Goal: Task Accomplishment & Management: Manage account settings

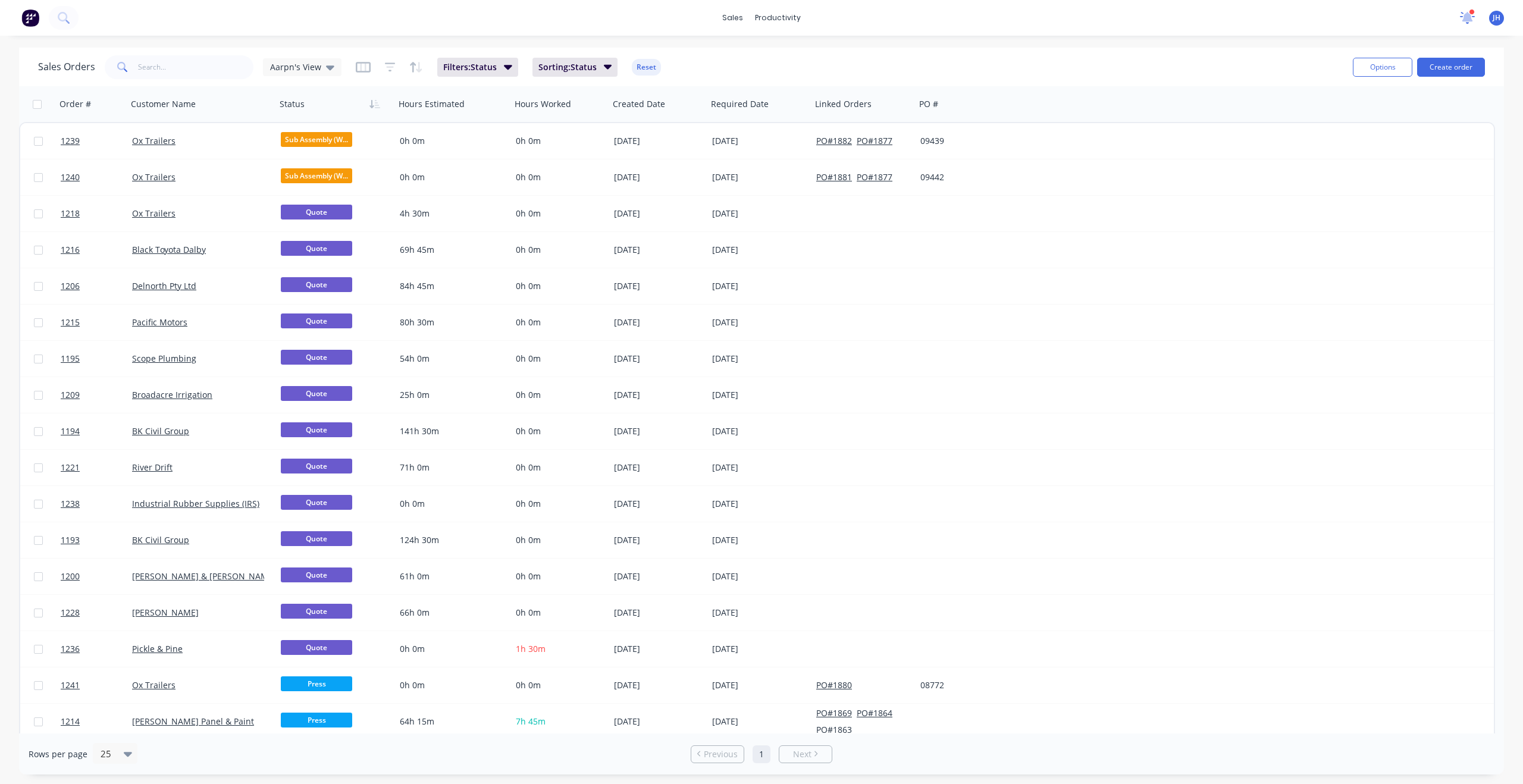
click at [1469, 18] on icon at bounding box center [1467, 16] width 12 height 11
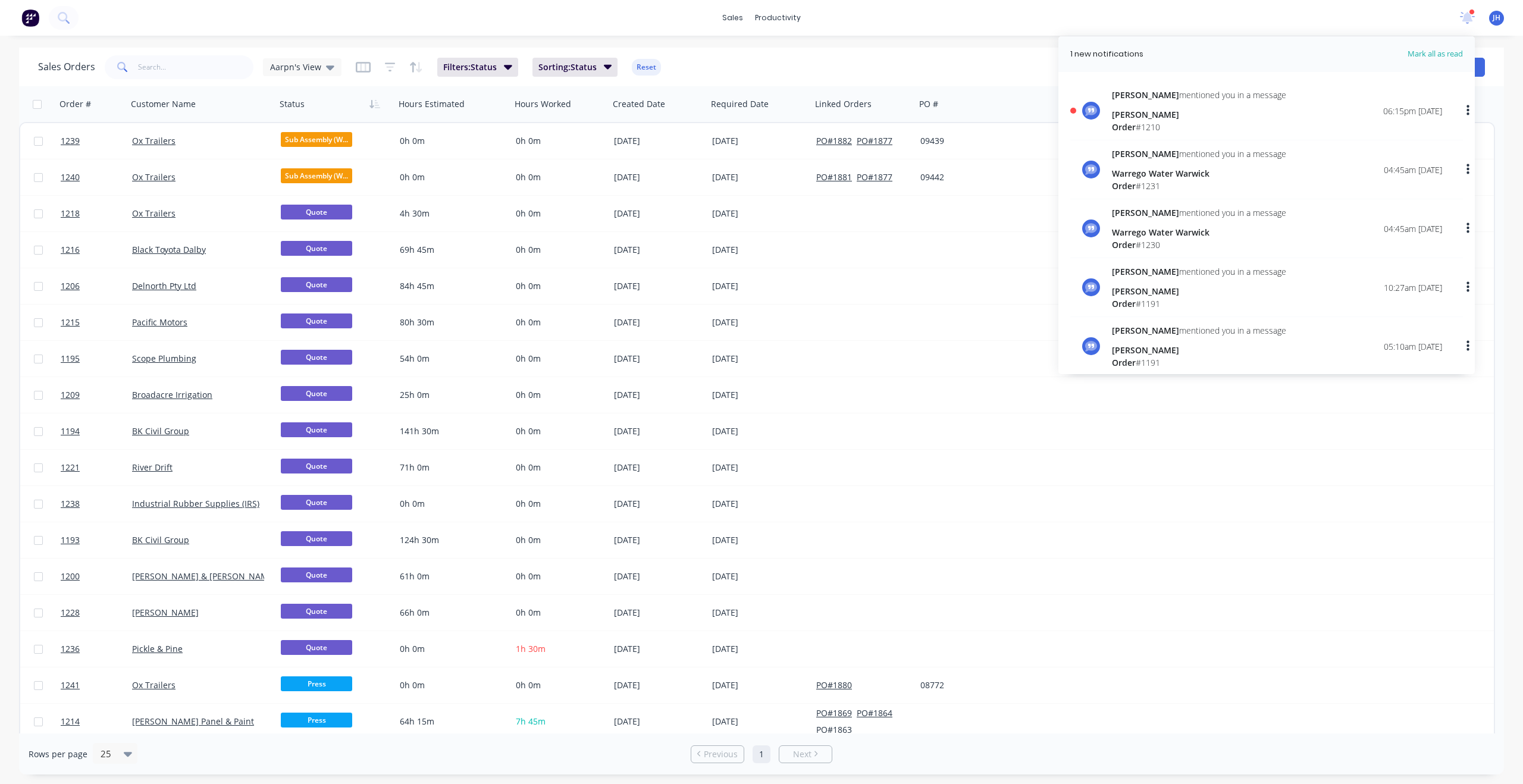
click at [1136, 113] on div "[PERSON_NAME]" at bounding box center [1198, 114] width 174 height 13
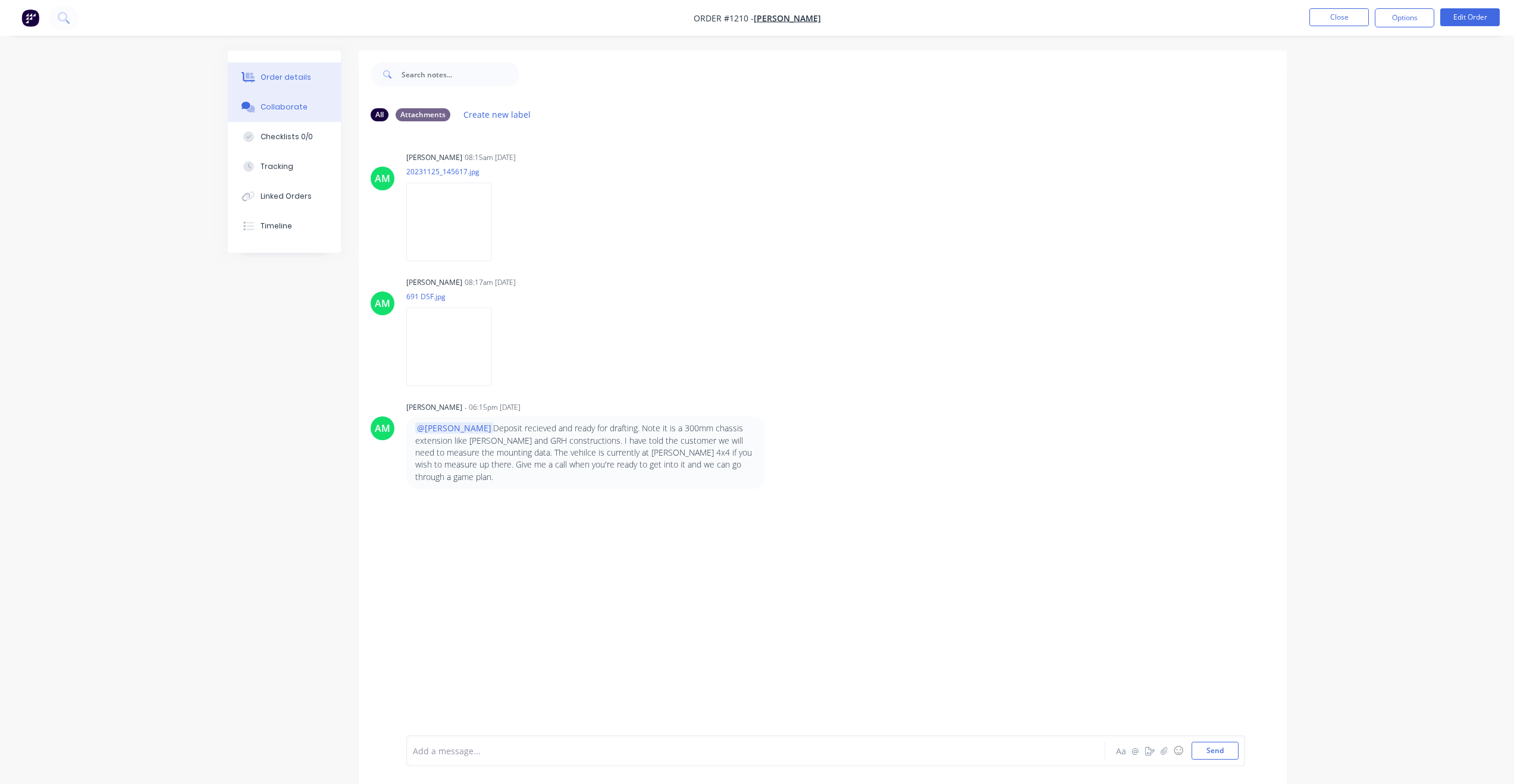
click at [272, 77] on div "Order details" at bounding box center [286, 77] width 51 height 11
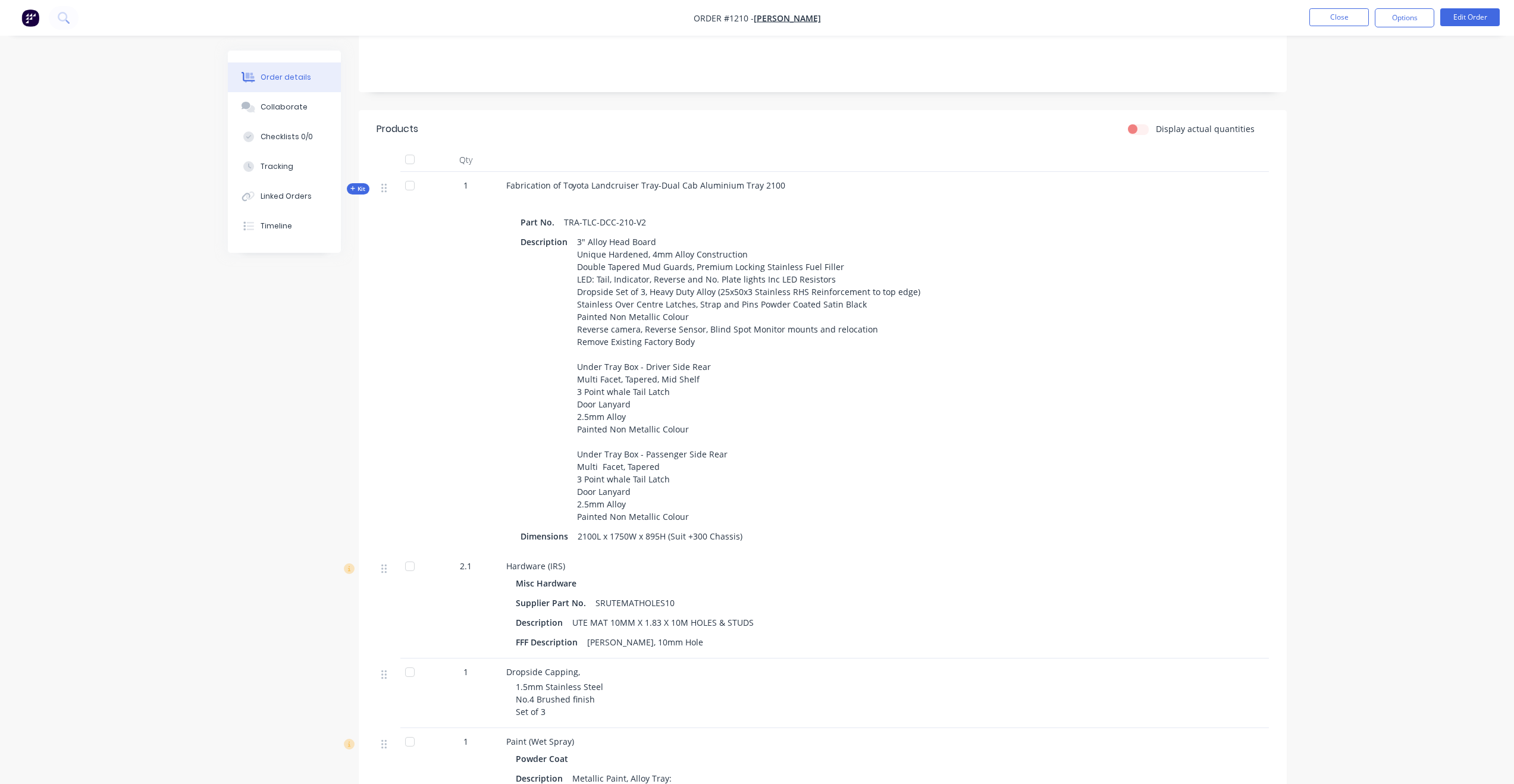
scroll to position [237, 0]
click at [184, 640] on div "Order details Collaborate Checklists 0/0 Tracking Linked Orders Timeline Order …" at bounding box center [757, 398] width 1514 height 1269
click at [279, 112] on button "Collaborate" at bounding box center [284, 107] width 113 height 30
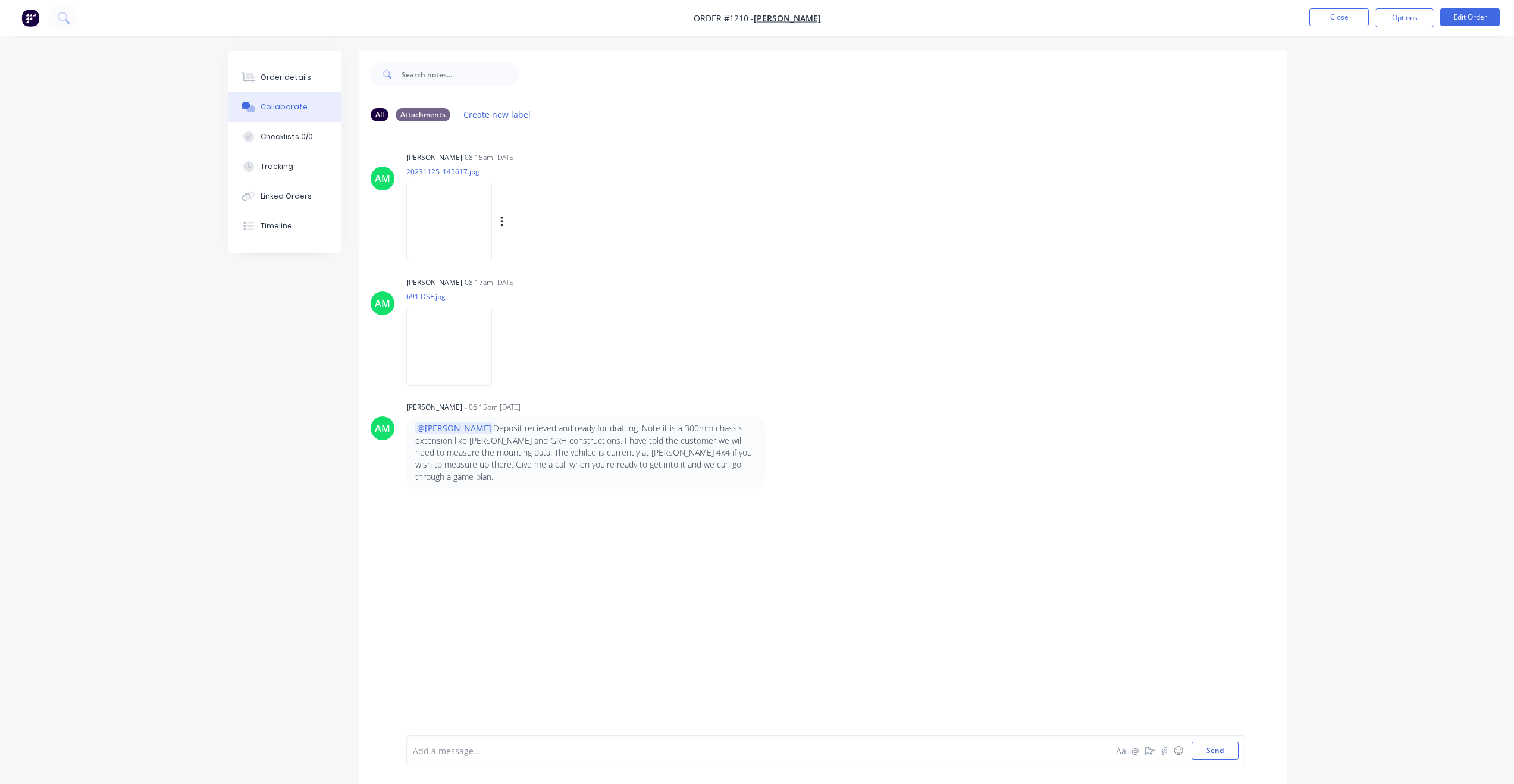
click at [461, 232] on img at bounding box center [449, 221] width 85 height 78
click at [0, 0] on div "Order #1210 - [PERSON_NAME] Close Options Edit Order Order details Collaborate …" at bounding box center [757, 401] width 1514 height 802
click at [300, 82] on div "Order details" at bounding box center [286, 77] width 51 height 11
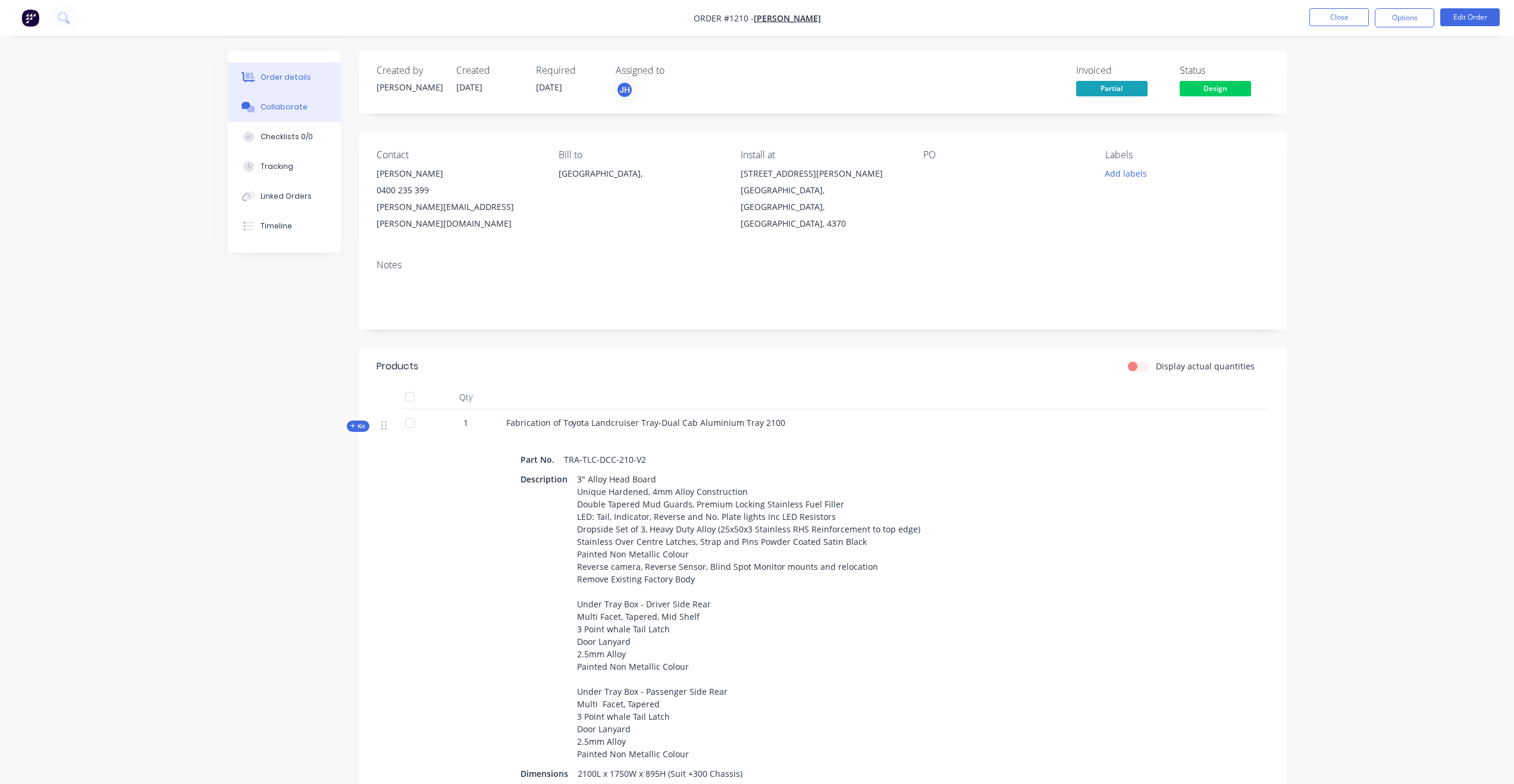
click at [282, 104] on div "Collaborate" at bounding box center [284, 107] width 47 height 11
